Goal: Information Seeking & Learning: Learn about a topic

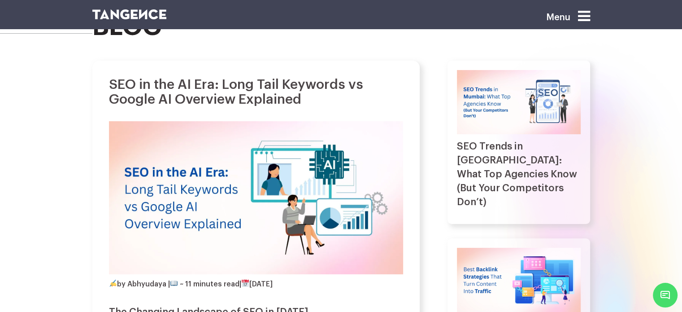
scroll to position [99, 0]
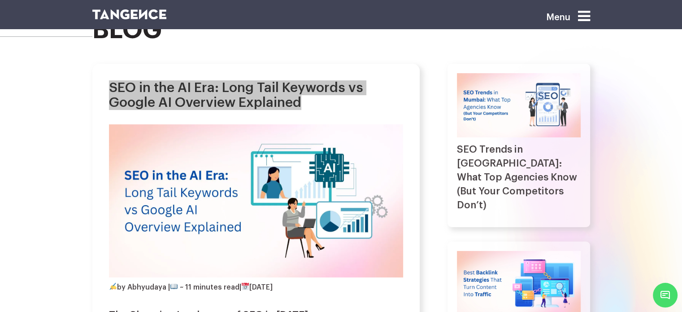
drag, startPoint x: 104, startPoint y: 85, endPoint x: 319, endPoint y: 109, distance: 217.0
copy h1 "SEO in the AI Era: Long Tail Keywords vs Google AI Overview Explained"
click at [267, 85] on h1 "SEO in the AI Era: Long Tail Keywords vs Google AI Overview Explained" at bounding box center [256, 95] width 294 height 30
drag, startPoint x: 224, startPoint y: 87, endPoint x: 325, endPoint y: 109, distance: 102.7
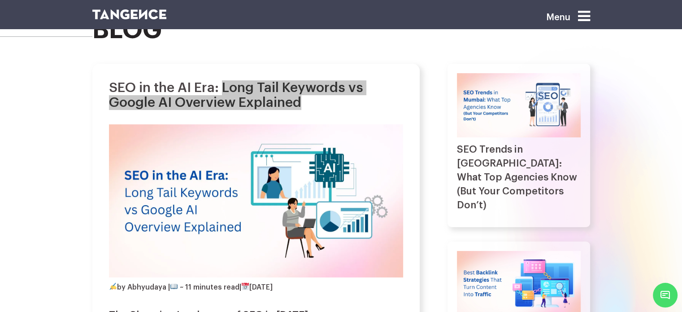
click at [325, 109] on h1 "SEO in the AI Era: Long Tail Keywords vs Google AI Overview Explained" at bounding box center [256, 95] width 294 height 30
copy h1 "Long Tail Keywords vs Google AI Overview Explained"
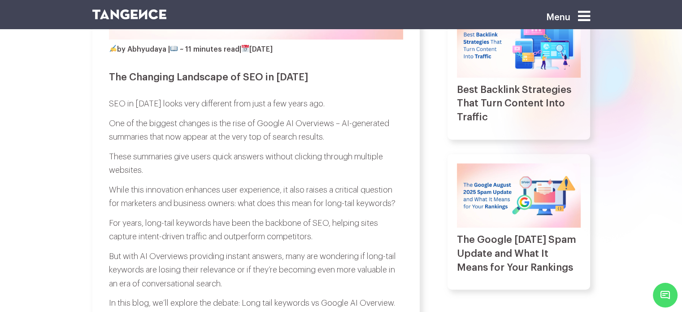
scroll to position [369, 0]
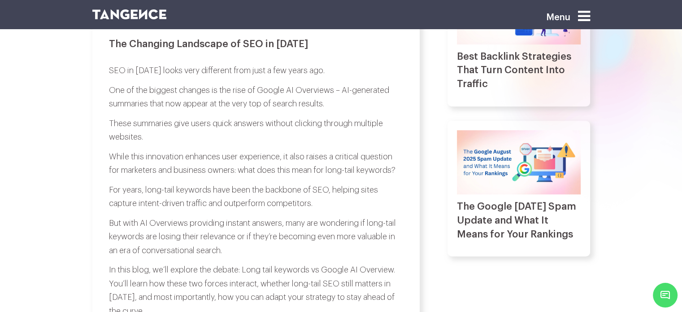
click at [255, 166] on p "While this innovation enhances user experience, it also raises a critical quest…" at bounding box center [256, 163] width 294 height 27
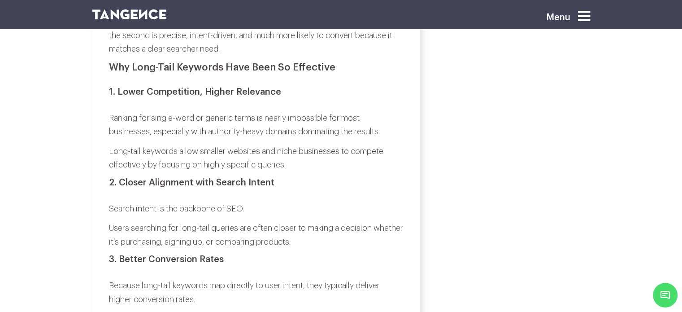
scroll to position [870, 0]
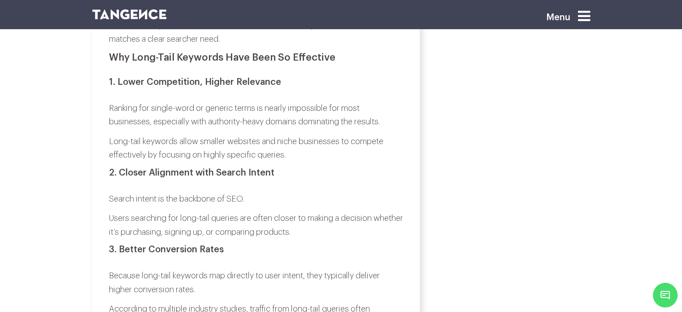
click at [113, 172] on h3 "2. Closer Alignment with Search Intent" at bounding box center [256, 173] width 294 height 10
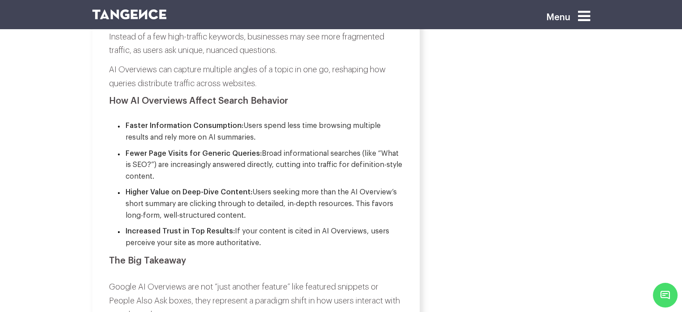
scroll to position [2334, 0]
drag, startPoint x: 152, startPoint y: 258, endPoint x: 366, endPoint y: 111, distance: 260.0
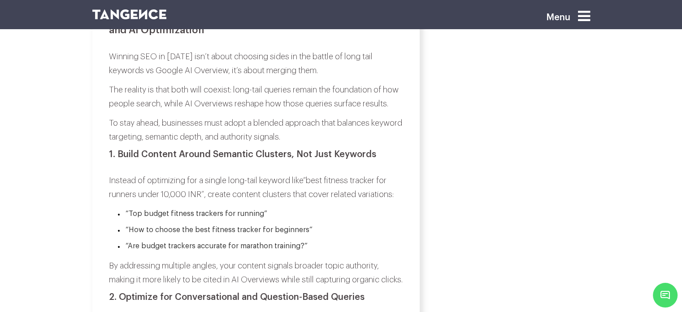
scroll to position [3931, 0]
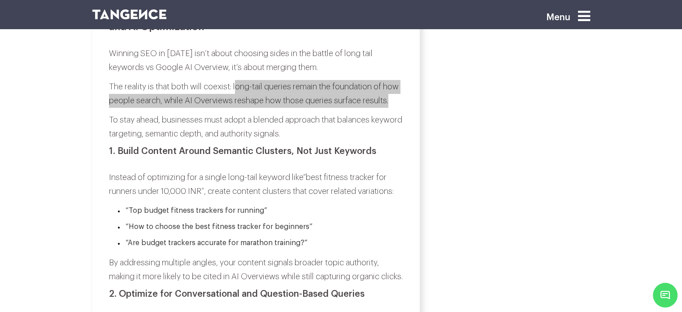
drag, startPoint x: 236, startPoint y: 94, endPoint x: 240, endPoint y: 115, distance: 21.0
click at [240, 107] on p "The reality is that both will coexist: long-tail queries remain the foundation …" at bounding box center [256, 93] width 294 height 27
copy p "ong-tail queries remain the foundation of how people search, while AI Overviews…"
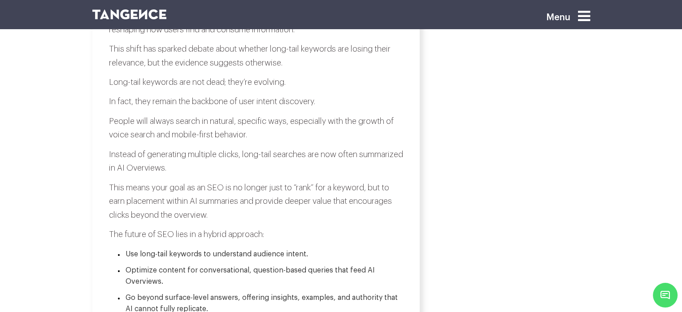
scroll to position [5093, 0]
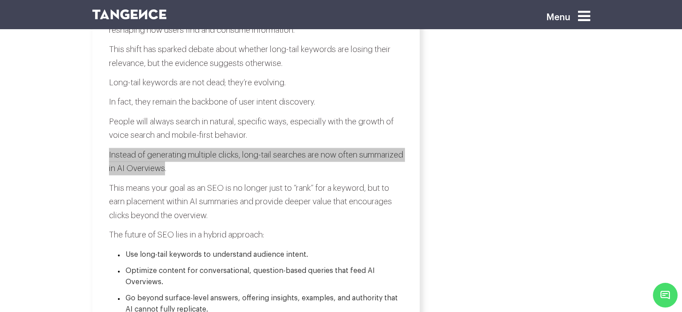
drag, startPoint x: 105, startPoint y: 192, endPoint x: 212, endPoint y: 208, distance: 107.9
copy p "Instead of generating multiple clicks, long-tail searches are now often summari…"
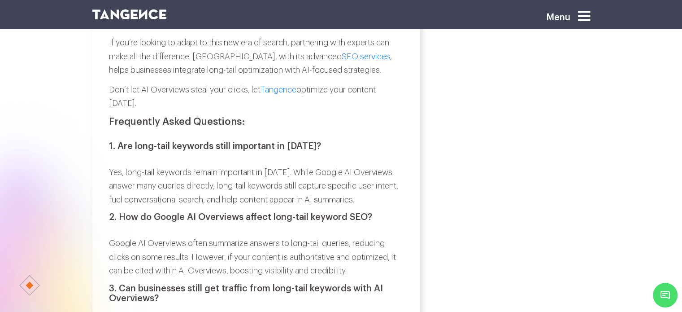
scroll to position [5286, 0]
